Goal: Information Seeking & Learning: Learn about a topic

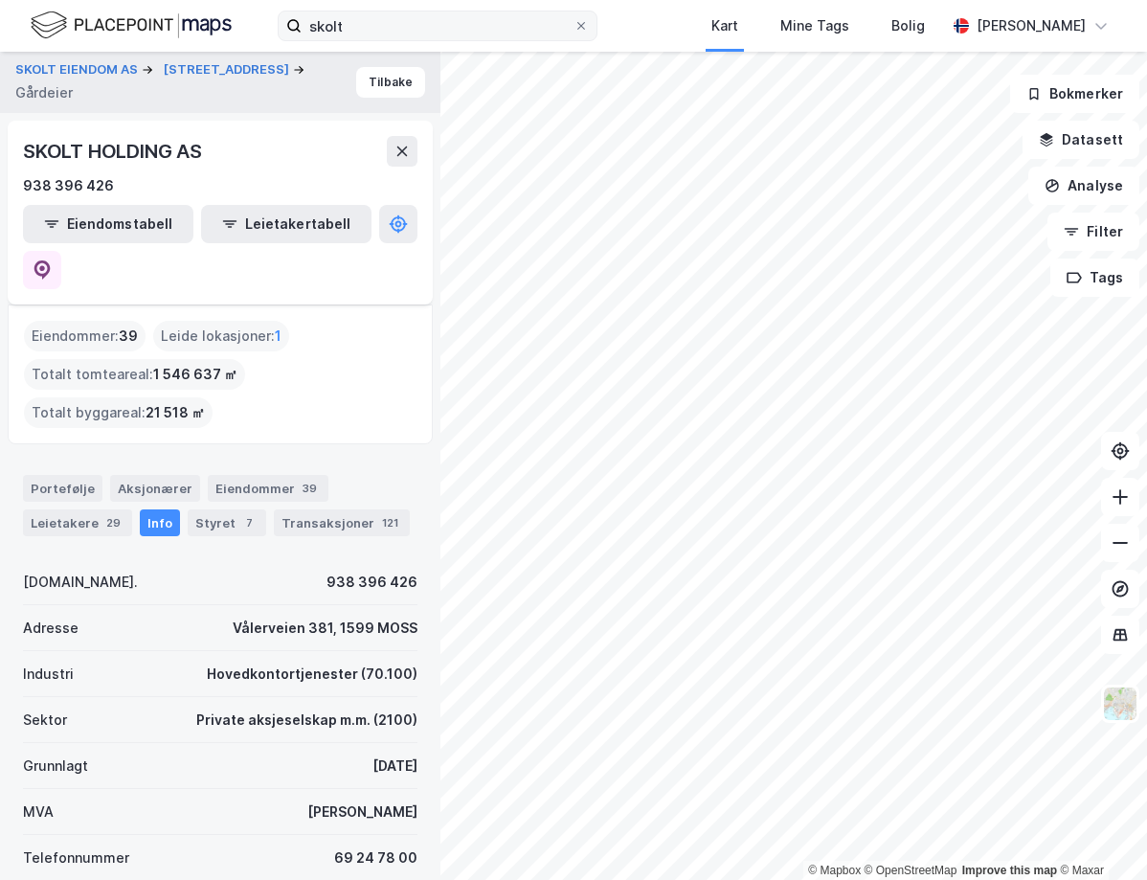
scroll to position [191, 0]
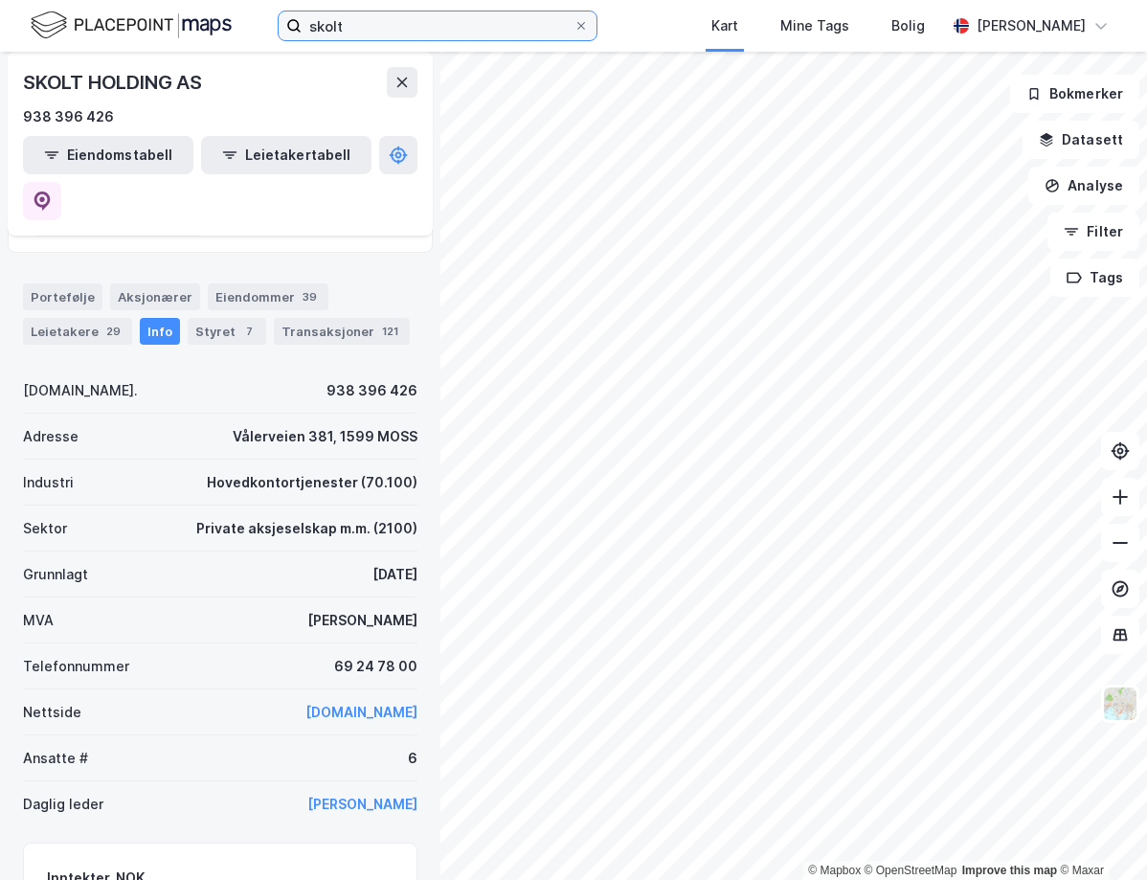
click at [315, 22] on input "skolt" at bounding box center [438, 25] width 272 height 29
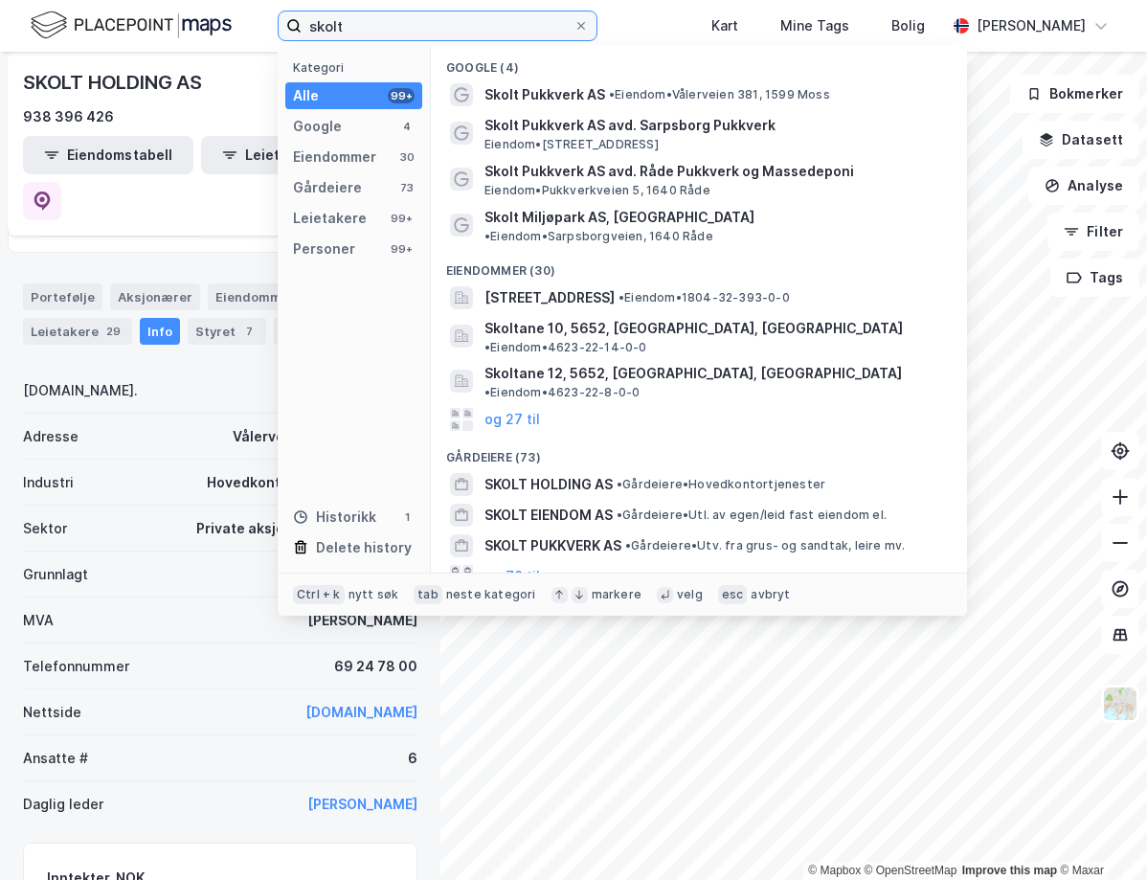
click at [315, 22] on input "skolt" at bounding box center [438, 25] width 272 height 29
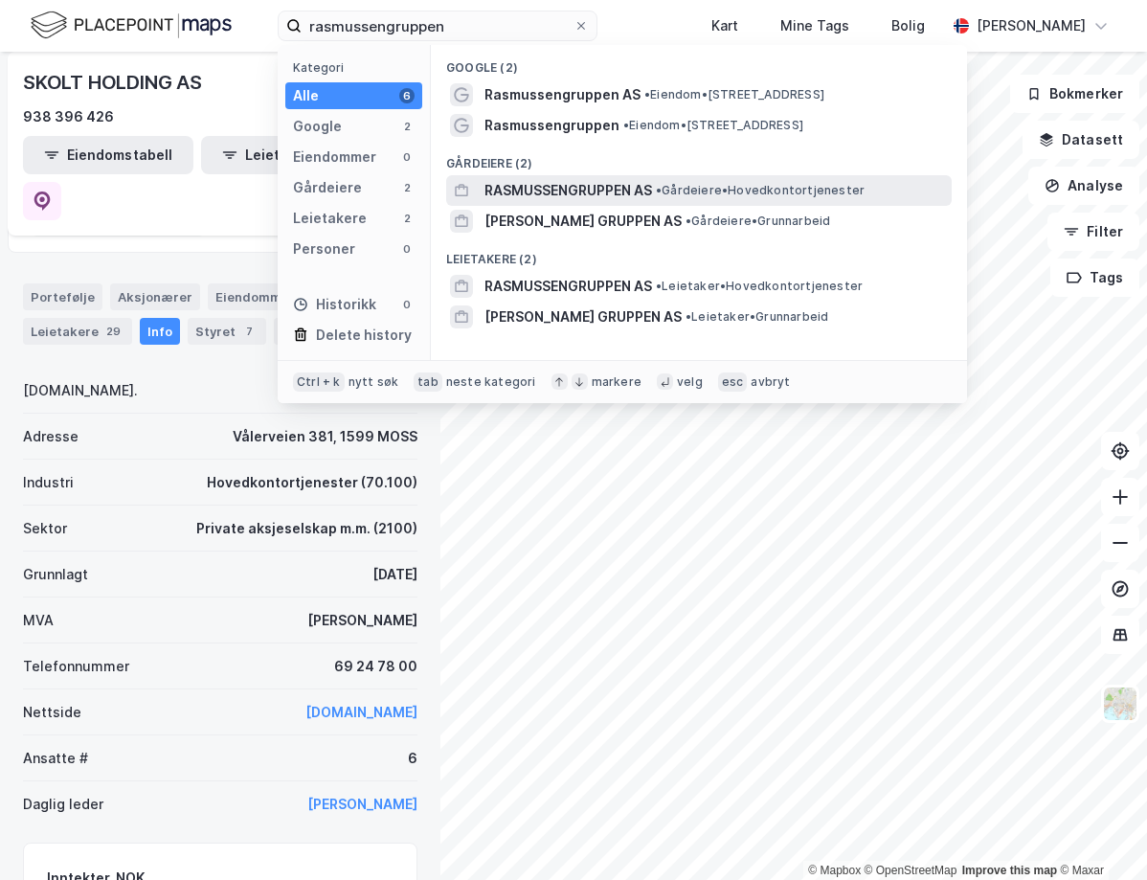
click at [821, 184] on span "• Gårdeiere • Hovedkontortjenester" at bounding box center [760, 190] width 209 height 15
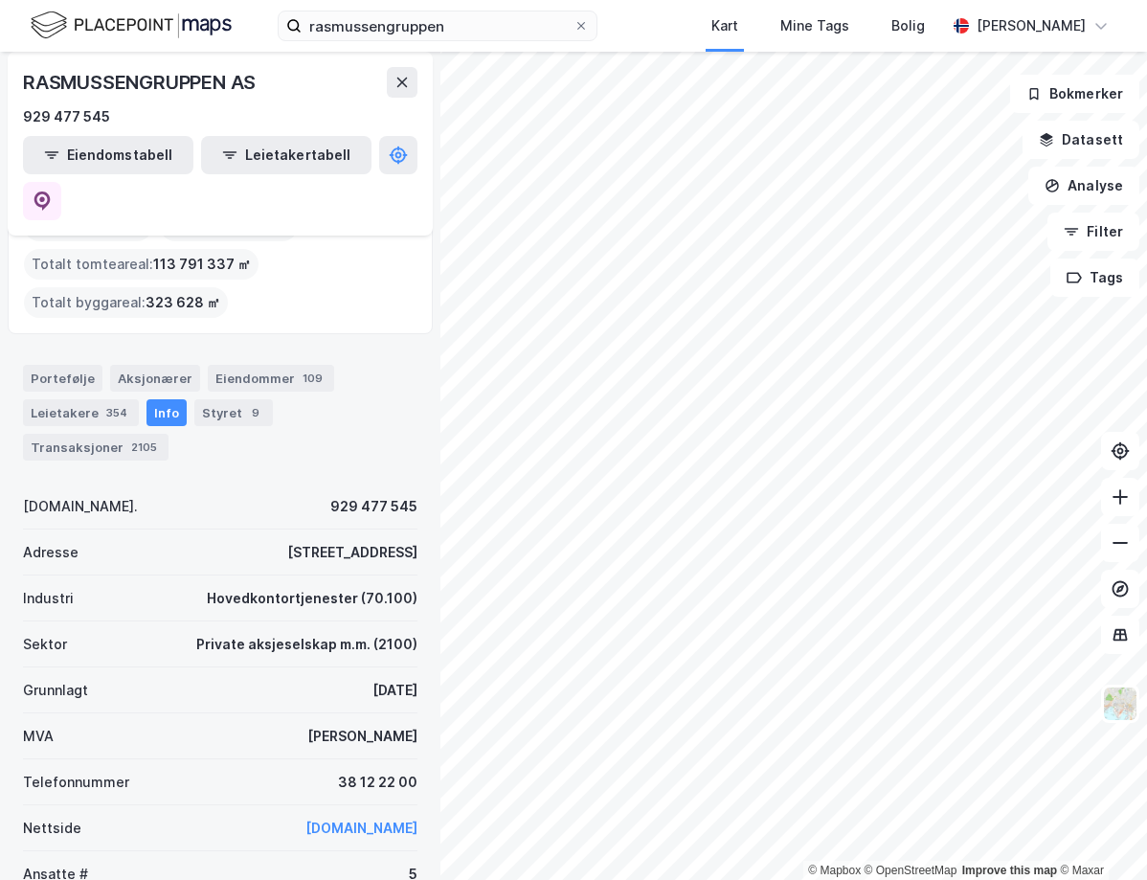
scroll to position [96, 0]
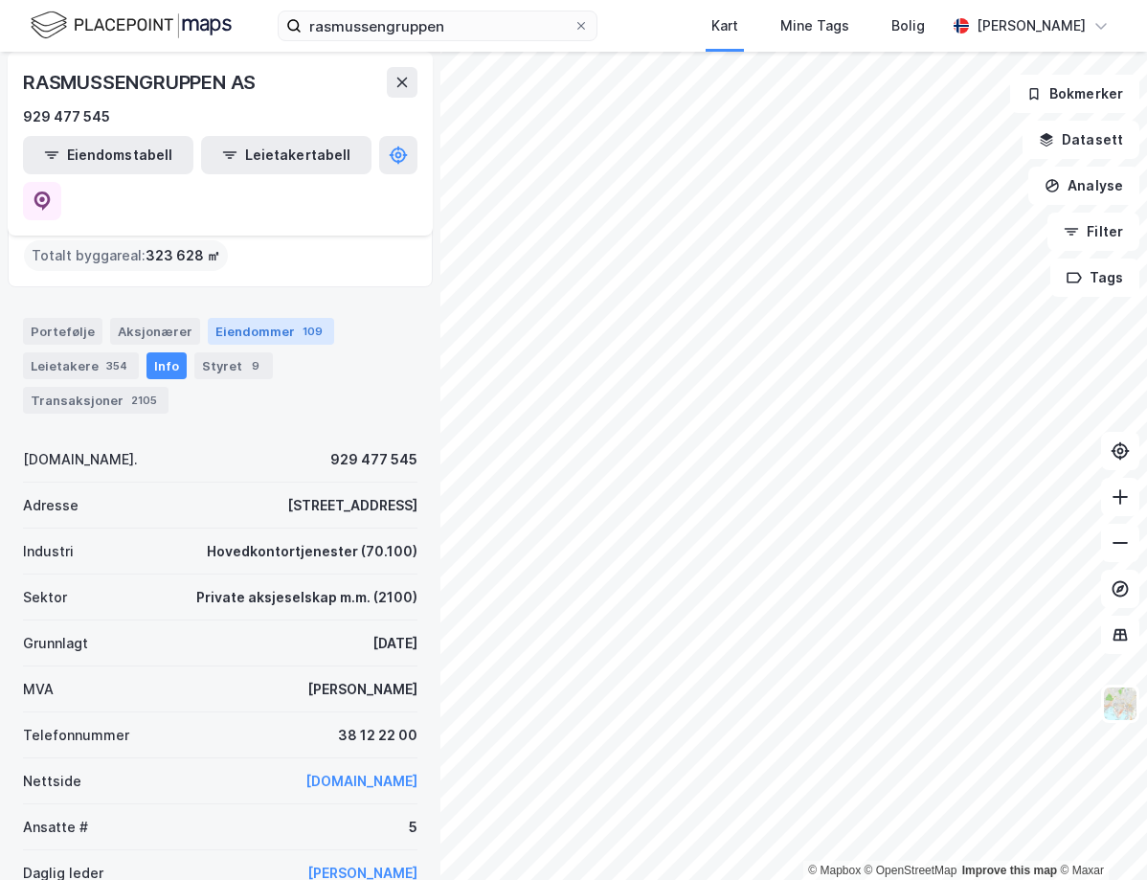
click at [218, 318] on div "Eiendommer 109" at bounding box center [271, 331] width 126 height 27
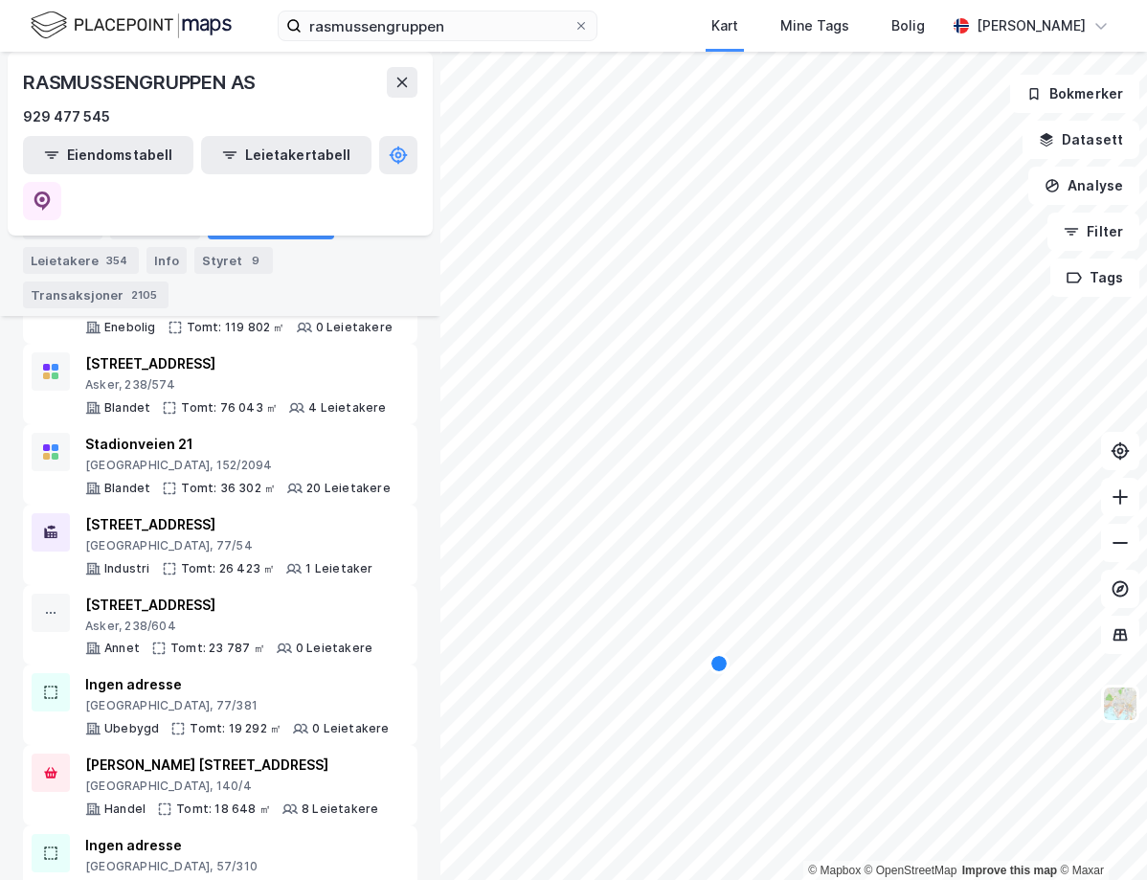
scroll to position [957, 0]
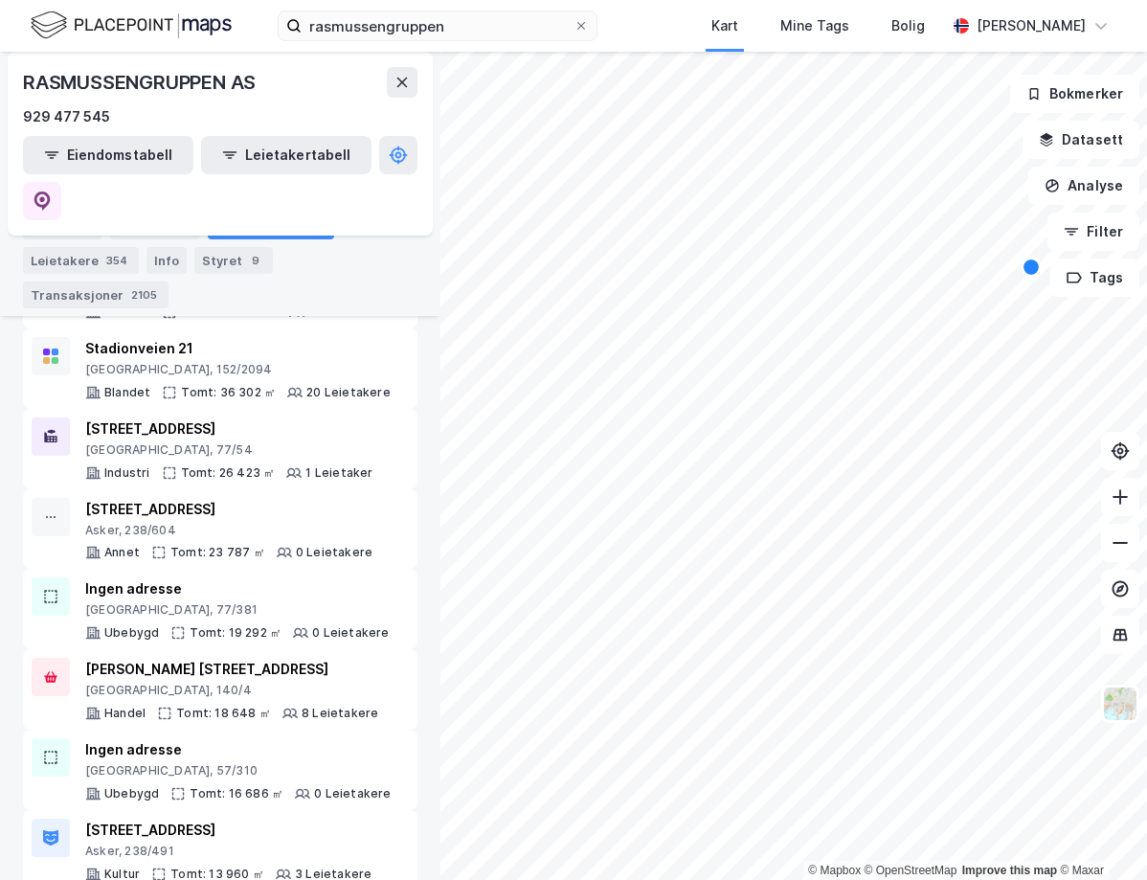
click at [303, 417] on div "[STREET_ADDRESS] Tomt: 26 423 ㎡ 1 Leietaker" at bounding box center [229, 448] width 288 height 63
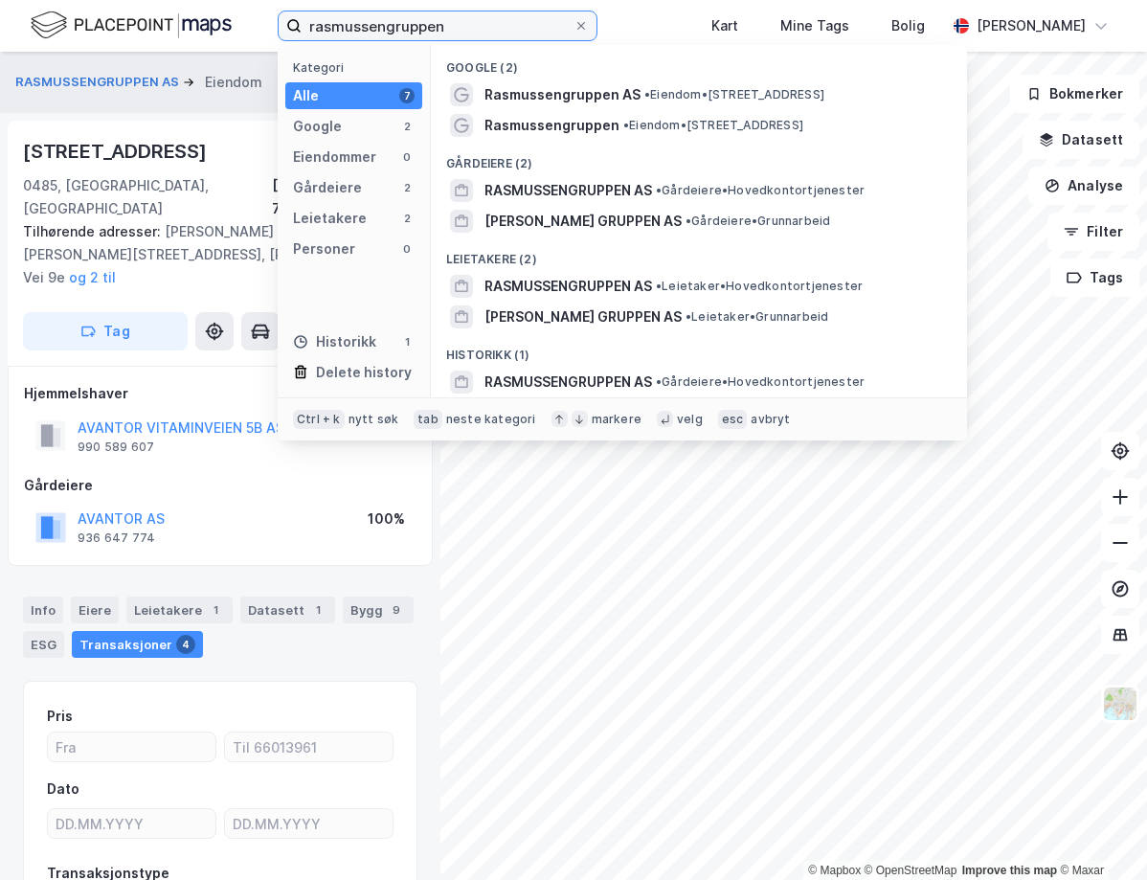
click at [365, 34] on input "rasmussengruppen" at bounding box center [438, 25] width 272 height 29
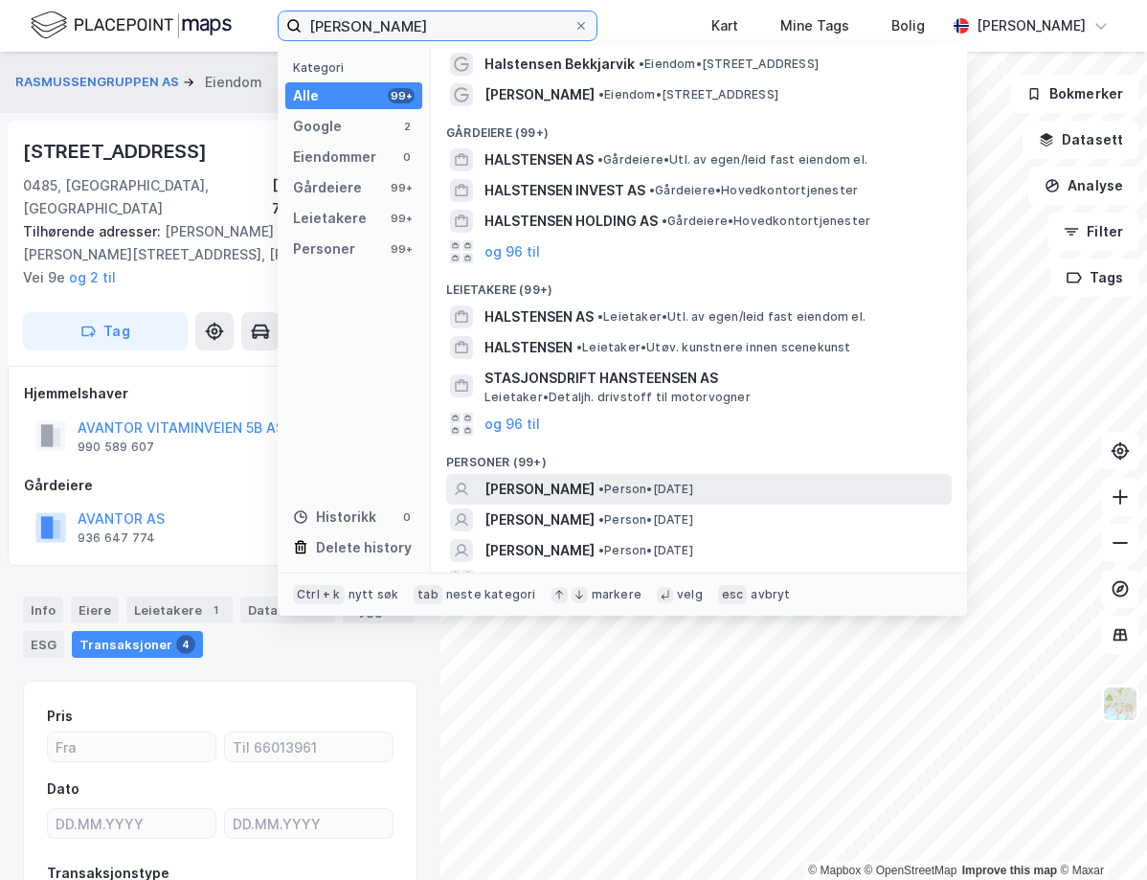
scroll to position [55, 0]
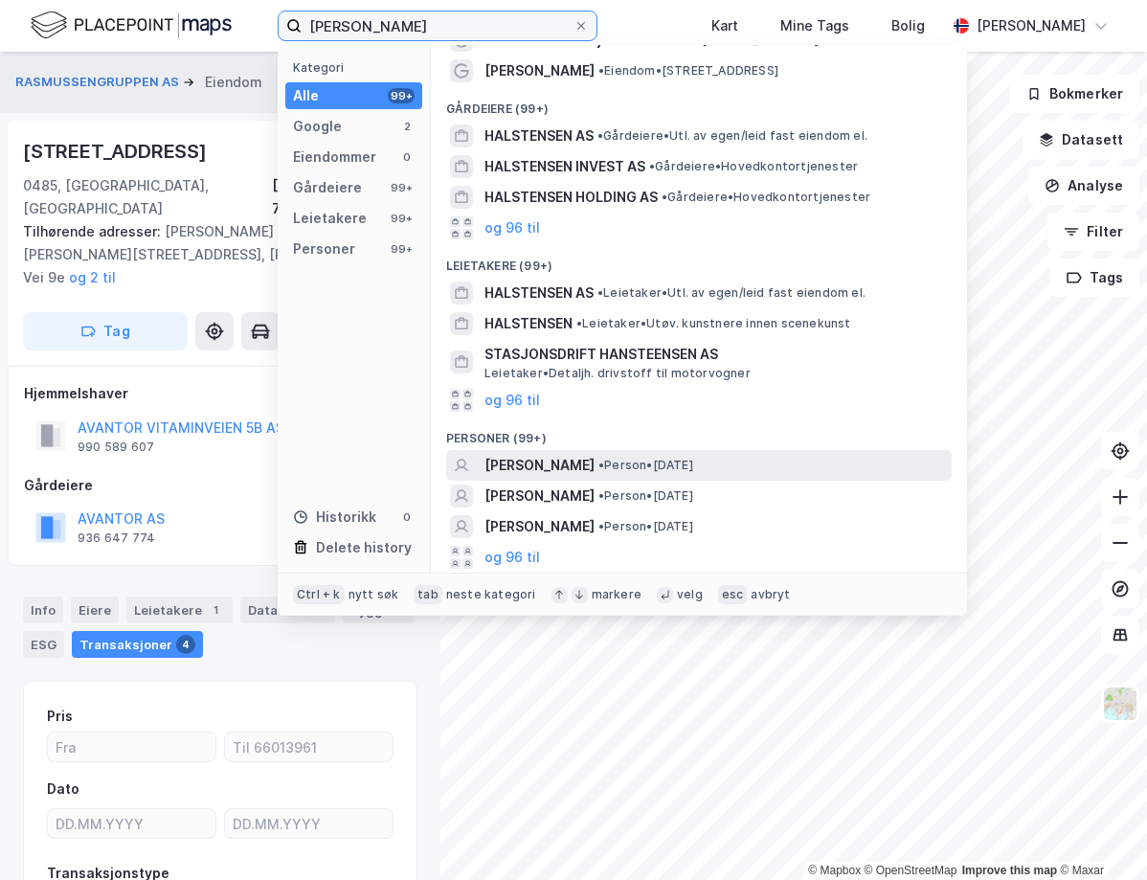
type input "[PERSON_NAME]"
click at [766, 474] on div "[PERSON_NAME] • Person • [DATE]" at bounding box center [715, 465] width 463 height 23
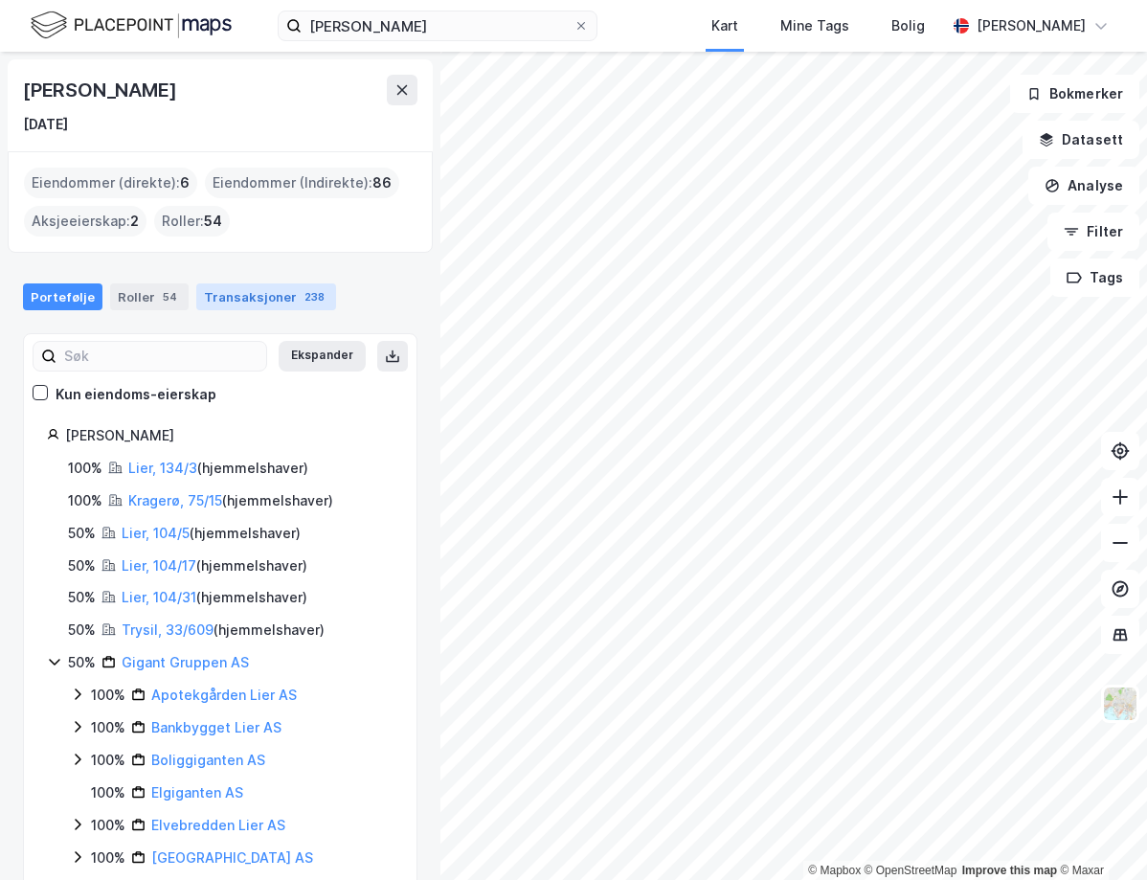
click at [268, 290] on div "Transaksjoner 238" at bounding box center [266, 296] width 140 height 27
